Goal: Transaction & Acquisition: Obtain resource

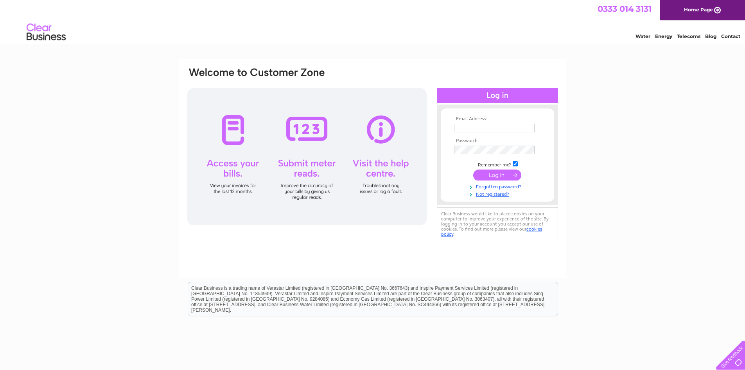
type input "accounts@whiskirooms.com"
click at [494, 174] on input "submit" at bounding box center [497, 174] width 48 height 11
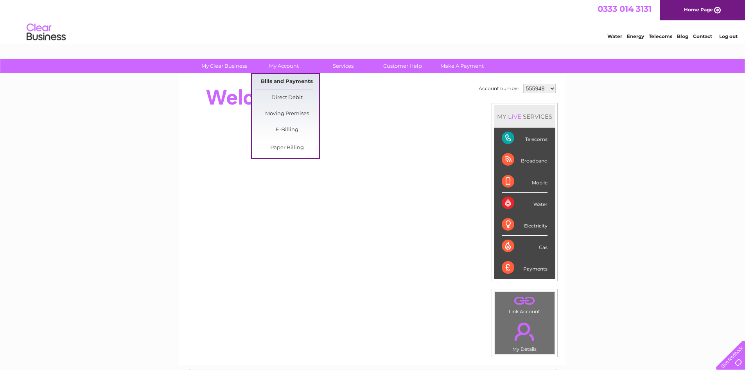
click at [293, 79] on link "Bills and Payments" at bounding box center [287, 82] width 65 height 16
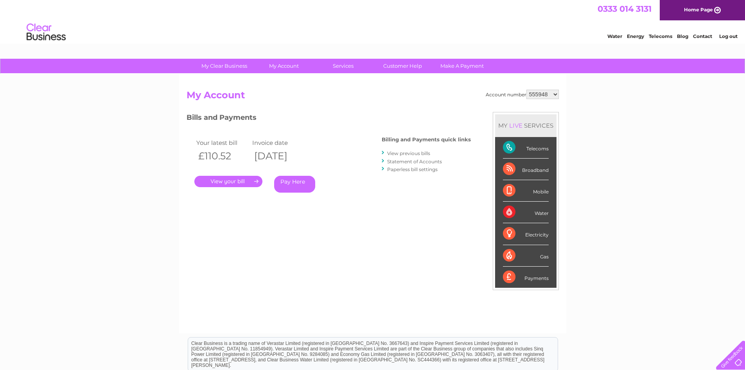
click at [229, 180] on link "." at bounding box center [228, 181] width 68 height 11
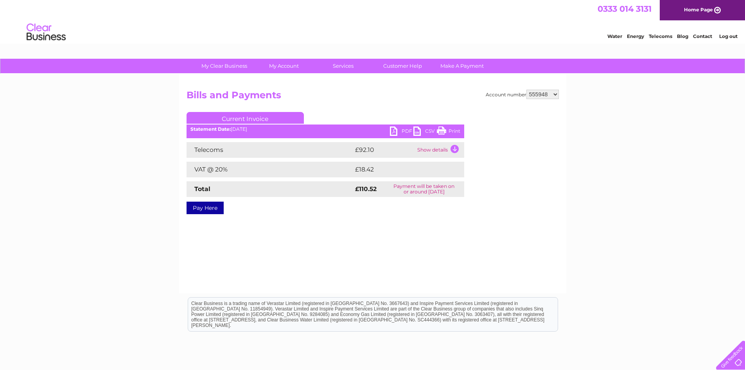
click at [395, 129] on link "PDF" at bounding box center [401, 131] width 23 height 11
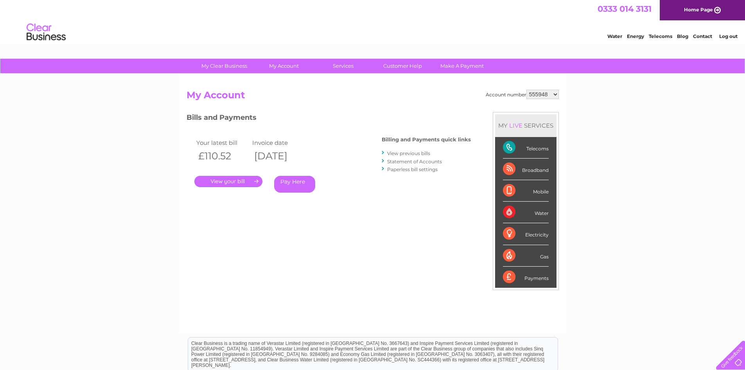
click at [554, 94] on select "555948 921323 921496 1120085" at bounding box center [543, 94] width 32 height 9
select select "921323"
click at [527, 90] on select "555948 921323 921496 1120085" at bounding box center [543, 94] width 32 height 9
click at [239, 176] on link "." at bounding box center [228, 181] width 68 height 11
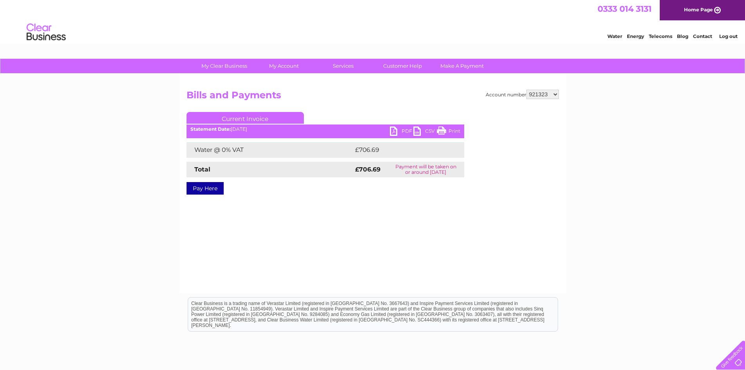
click at [394, 132] on link "PDF" at bounding box center [401, 131] width 23 height 11
click at [556, 93] on select "555948 921323 921496 1120085" at bounding box center [543, 94] width 32 height 9
click at [527, 90] on select "555948 921323 921496 1120085" at bounding box center [543, 94] width 32 height 9
click at [394, 131] on link "PDF" at bounding box center [401, 131] width 23 height 11
click at [554, 94] on select "555948 921323 921496 1120085" at bounding box center [543, 94] width 32 height 9
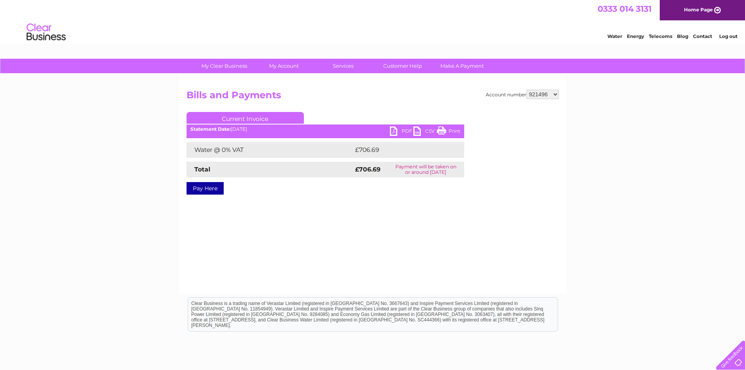
select select "1120085"
click at [527, 90] on select "555948 921323 921496 1120085" at bounding box center [543, 94] width 32 height 9
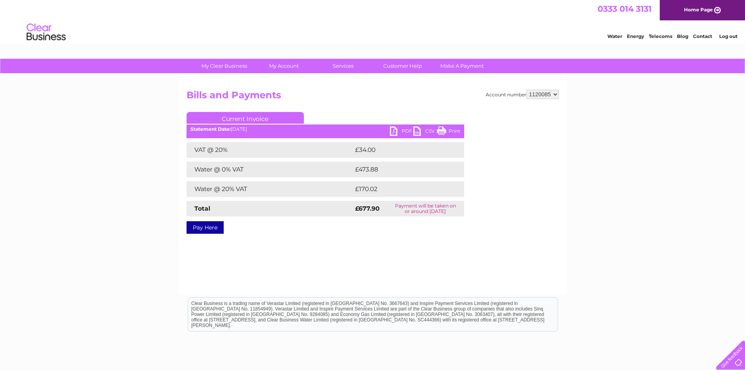
click at [390, 126] on ul "Current Invoice" at bounding box center [326, 119] width 278 height 14
click at [394, 129] on link "PDF" at bounding box center [401, 131] width 23 height 11
